Goal: Task Accomplishment & Management: Use online tool/utility

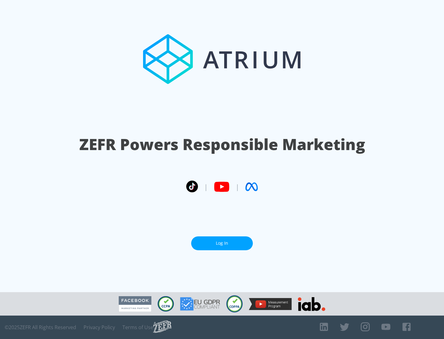
click at [222, 243] on link "Log In" at bounding box center [222, 243] width 62 height 14
